Goal: Information Seeking & Learning: Learn about a topic

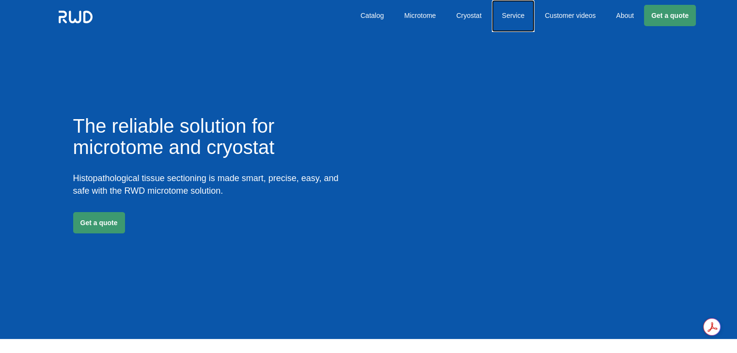
click at [515, 5] on link "Service" at bounding box center [513, 16] width 43 height 32
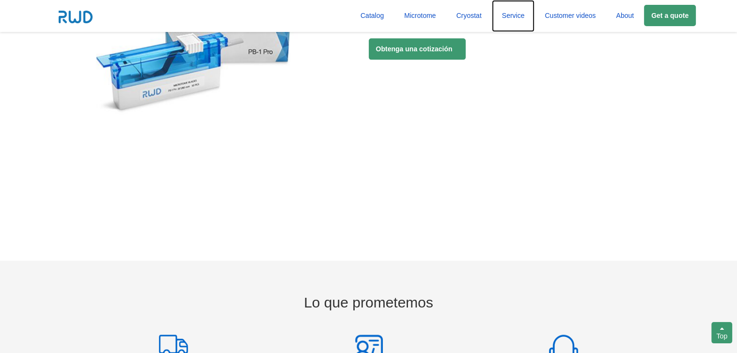
scroll to position [1453, 0]
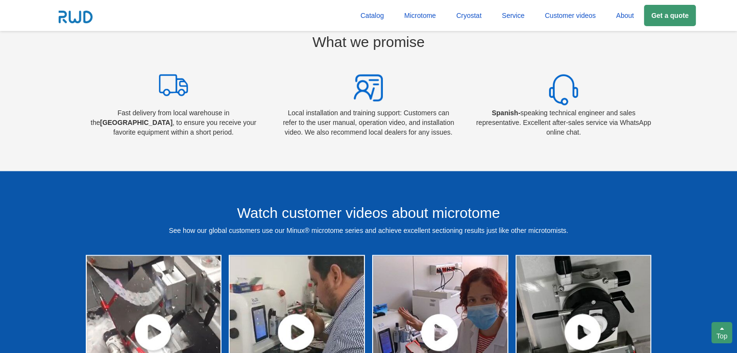
click at [474, 120] on li "Spanish- speaking technical engineer and sales representative . Excellent after…" at bounding box center [563, 108] width 195 height 68
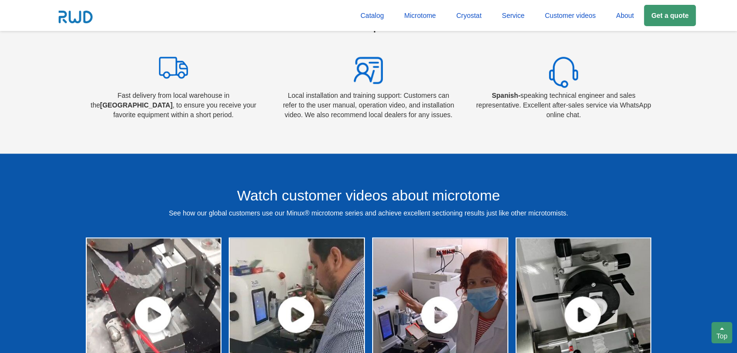
scroll to position [1473, 0]
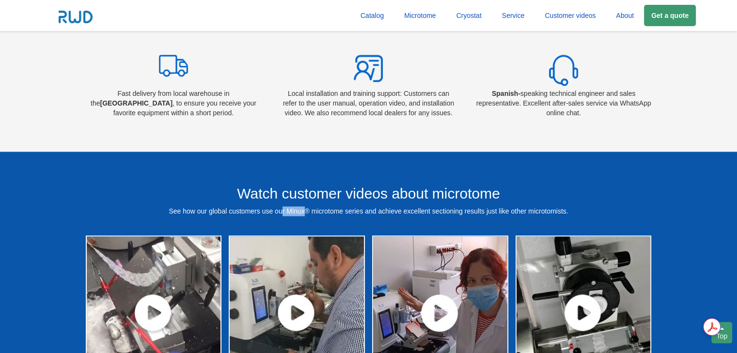
drag, startPoint x: 303, startPoint y: 211, endPoint x: 282, endPoint y: 208, distance: 21.0
click at [282, 208] on font "See how our global customers use our Minux® microtome series and achieve excell…" at bounding box center [368, 211] width 399 height 8
drag, startPoint x: 310, startPoint y: 211, endPoint x: 287, endPoint y: 210, distance: 22.8
click at [287, 210] on font "See how our global customers use our Minux® microtome series and achieve excell…" at bounding box center [368, 211] width 399 height 8
copy font "Minux®"
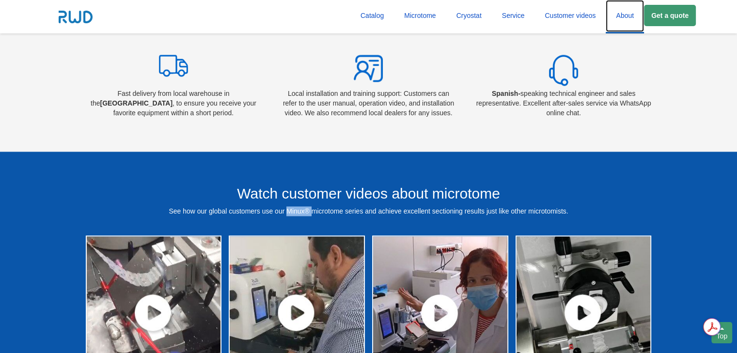
click at [627, 16] on font "About" at bounding box center [625, 16] width 18 height 8
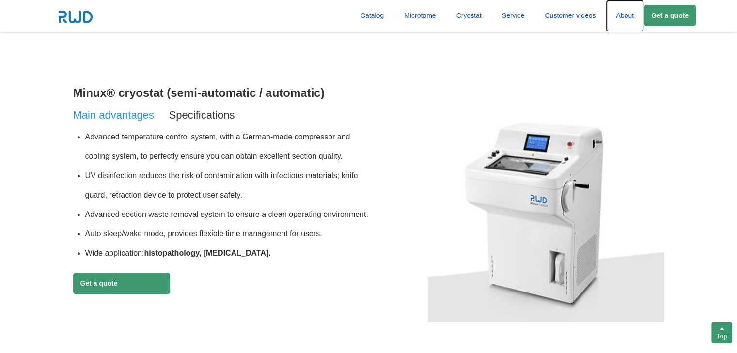
scroll to position [0, 0]
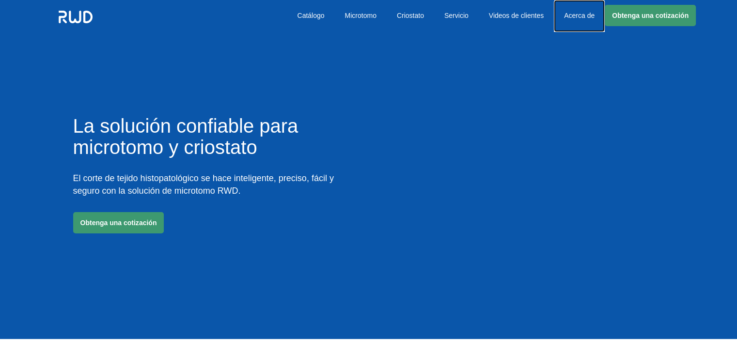
click at [578, 15] on link "Acerca de" at bounding box center [579, 16] width 51 height 32
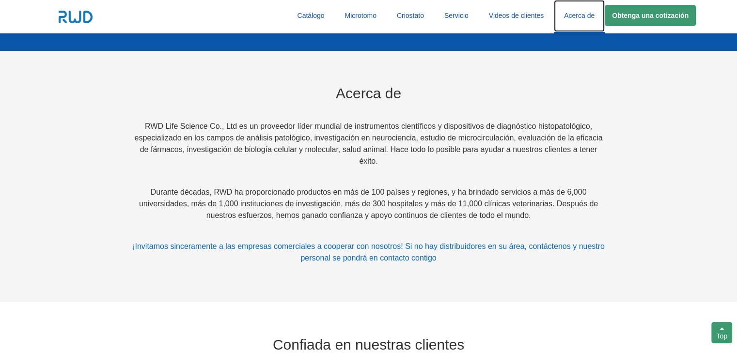
scroll to position [2016, 0]
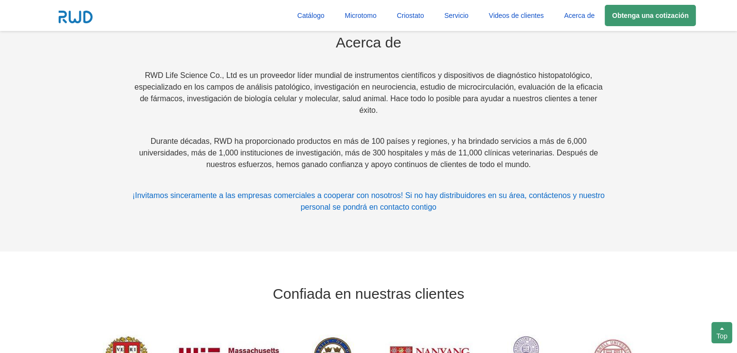
click at [455, 152] on p "Durante décadas, RWD ha proporcionado productos en más de 100 países y regiones…" at bounding box center [368, 153] width 473 height 35
